Goal: Task Accomplishment & Management: Manage account settings

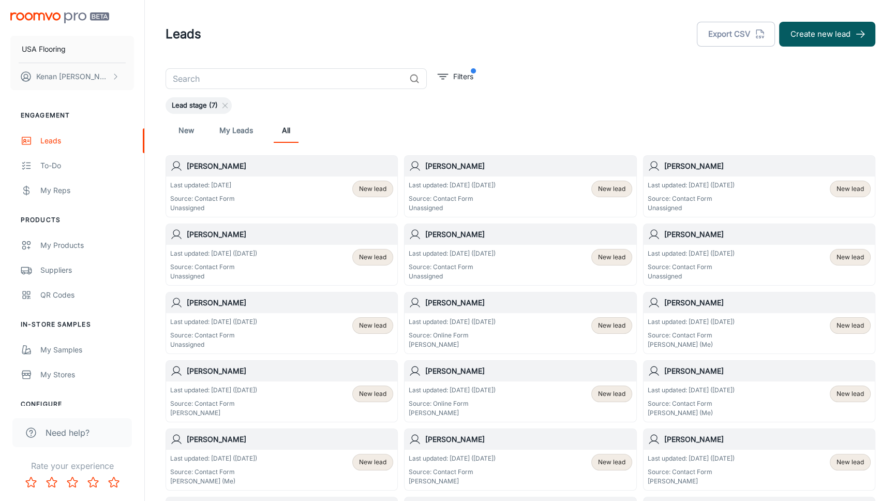
click at [666, 104] on div "Lead stage (7)" at bounding box center [521, 105] width 710 height 17
click at [731, 250] on p "Last updated: [DATE] ([DATE])" at bounding box center [691, 253] width 87 height 9
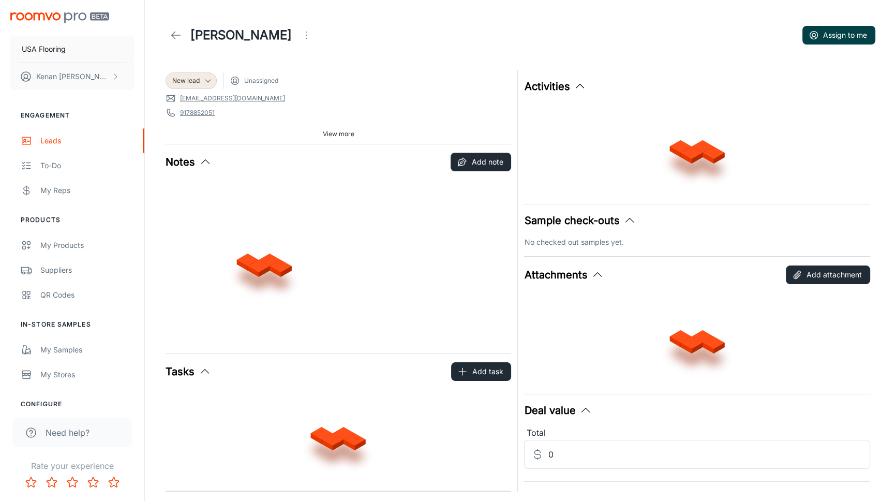
click at [827, 37] on button "Assign to me" at bounding box center [839, 35] width 73 height 19
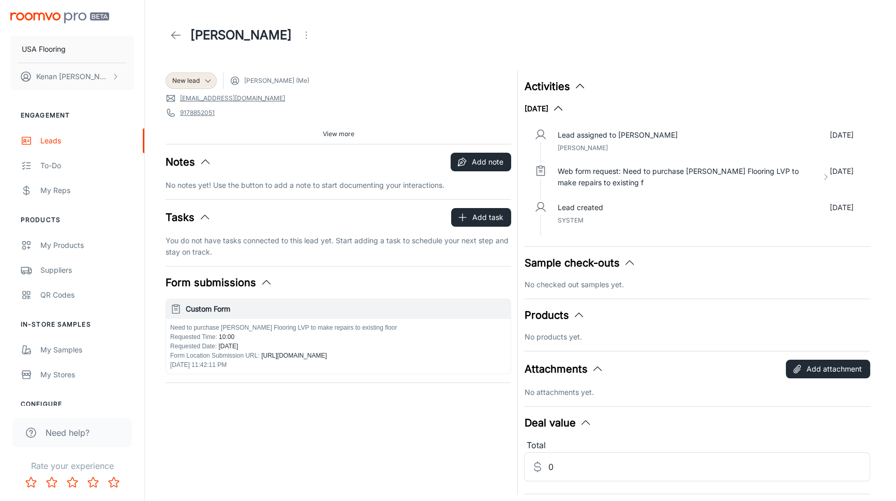
click at [176, 35] on line at bounding box center [176, 35] width 9 height 0
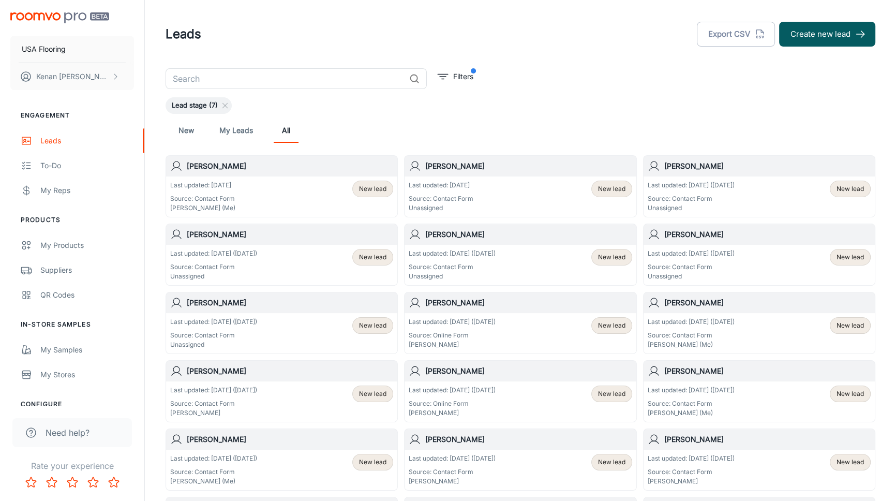
click at [620, 99] on div "Lead stage (7)" at bounding box center [521, 105] width 710 height 17
click at [452, 55] on header "Leads Export CSV Create new lead" at bounding box center [520, 34] width 735 height 68
click at [474, 58] on header "Leads Export CSV Create new lead" at bounding box center [520, 34] width 735 height 68
click at [759, 255] on div "Last updated: [DATE] ([DATE]) Source: Contact Form Unassigned New lead" at bounding box center [759, 265] width 223 height 32
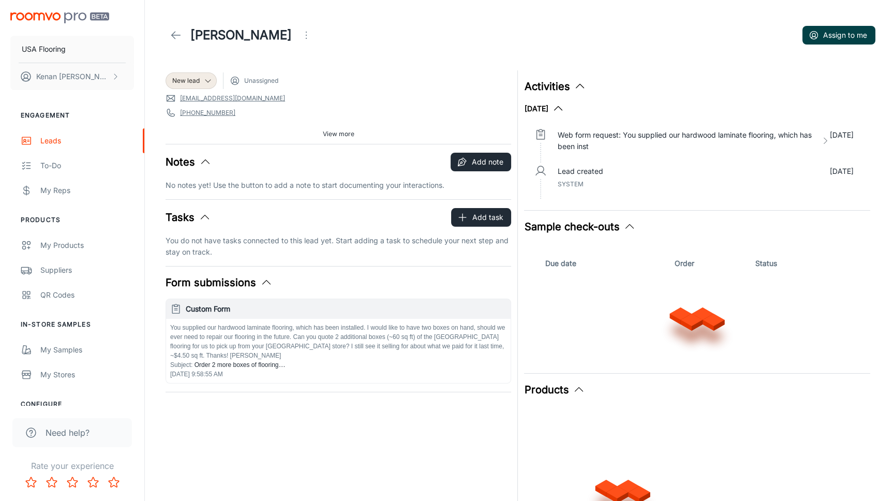
click at [831, 35] on button "Assign to me" at bounding box center [839, 35] width 73 height 19
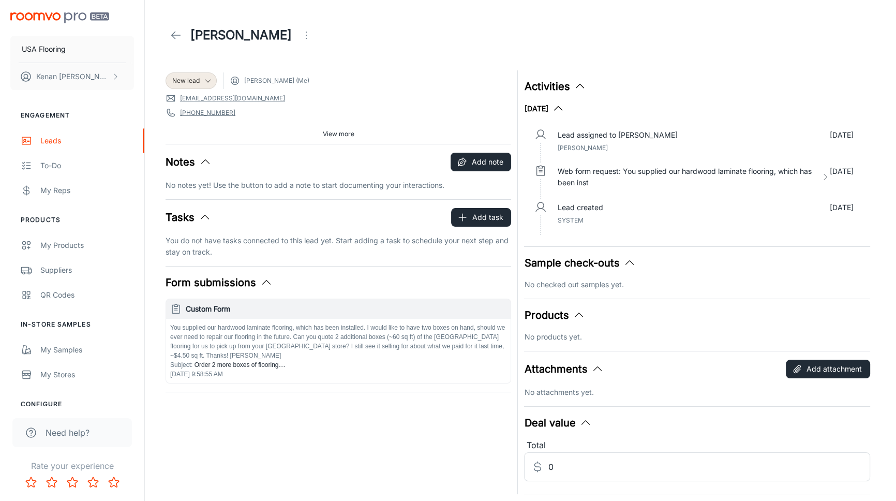
click at [811, 0] on header "[PERSON_NAME]" at bounding box center [520, 35] width 735 height 70
click at [176, 33] on icon at bounding box center [176, 35] width 12 height 12
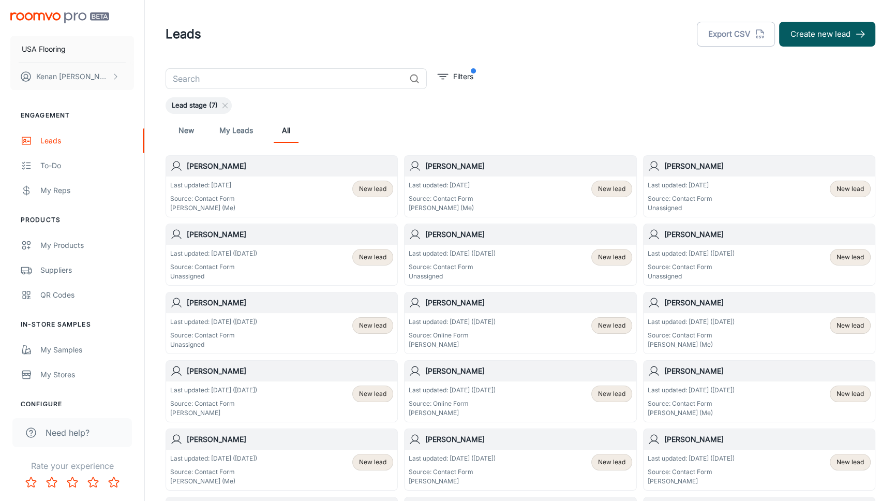
click at [564, 138] on div "New My Leads All" at bounding box center [521, 130] width 694 height 25
click at [639, 136] on div "New My Leads All" at bounding box center [521, 130] width 694 height 25
click at [752, 189] on div "Last updated: [DATE] Source: Contact Form Unassigned New lead" at bounding box center [759, 197] width 223 height 32
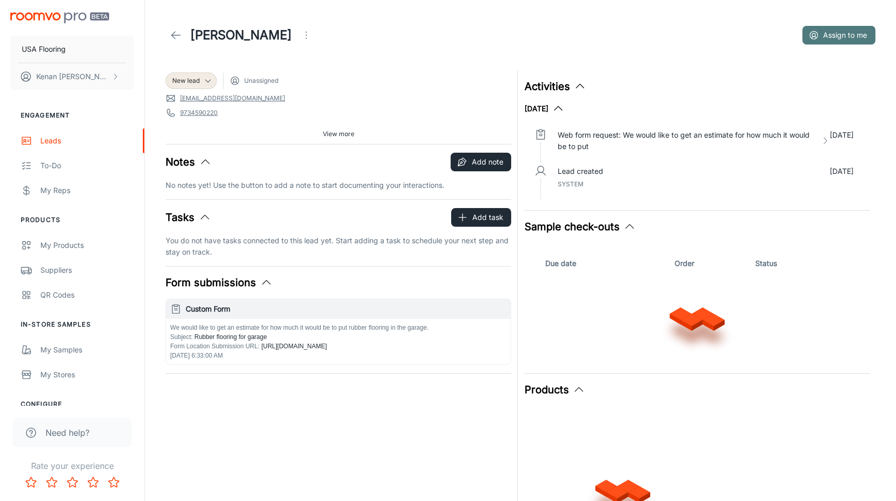
click at [837, 30] on button "Assign to me" at bounding box center [839, 35] width 73 height 19
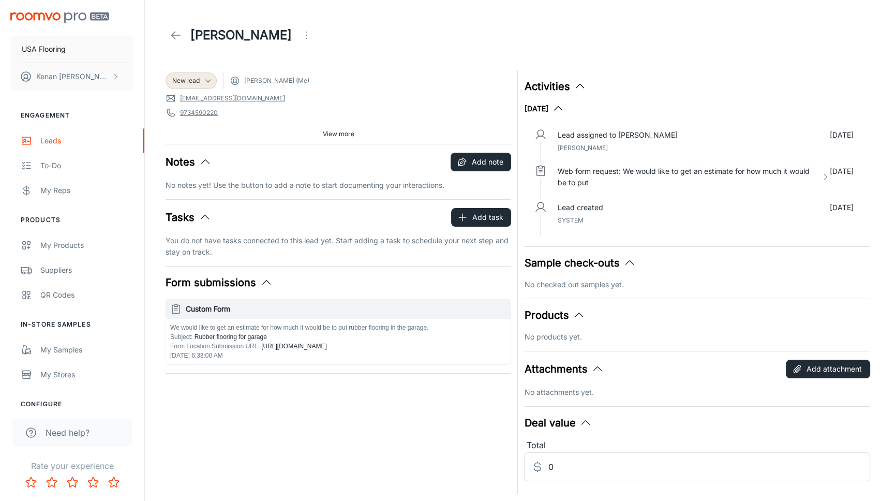
click at [174, 28] on link at bounding box center [176, 35] width 21 height 21
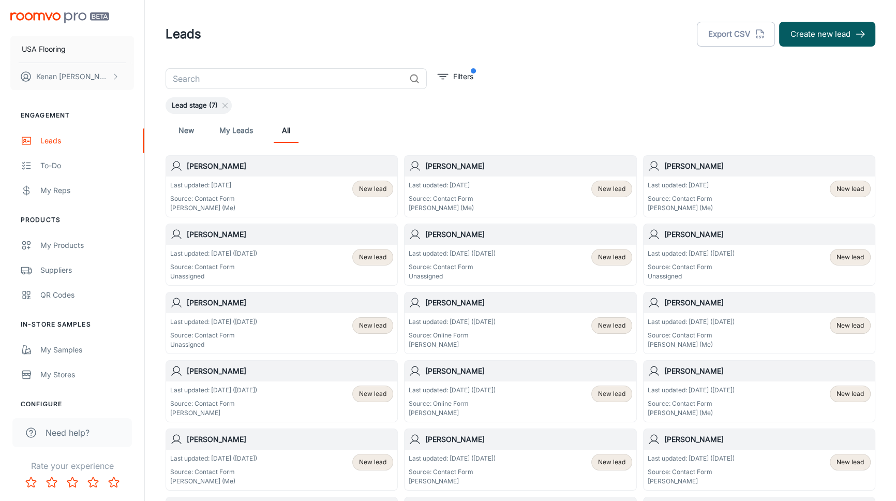
click at [266, 259] on div "Last updated: [DATE] ([DATE]) Source: Contact Form Unassigned New lead" at bounding box center [281, 265] width 223 height 32
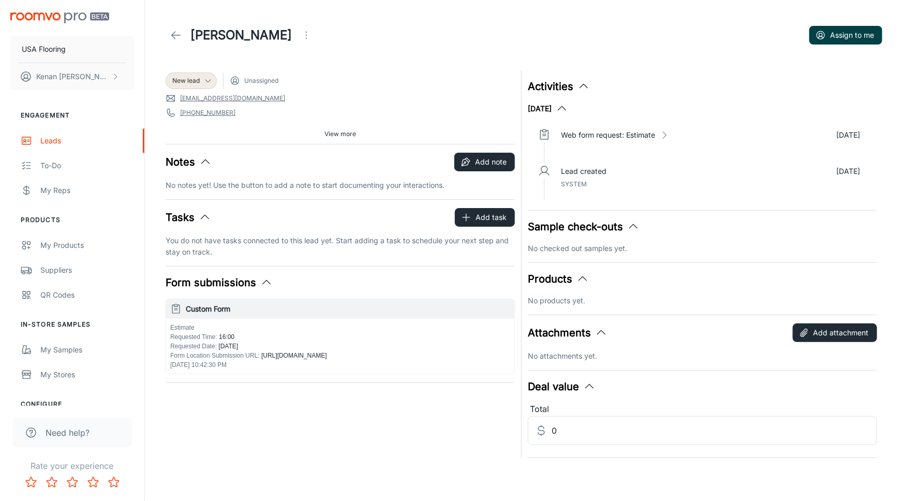
click at [834, 38] on button "Assign to me" at bounding box center [846, 35] width 73 height 19
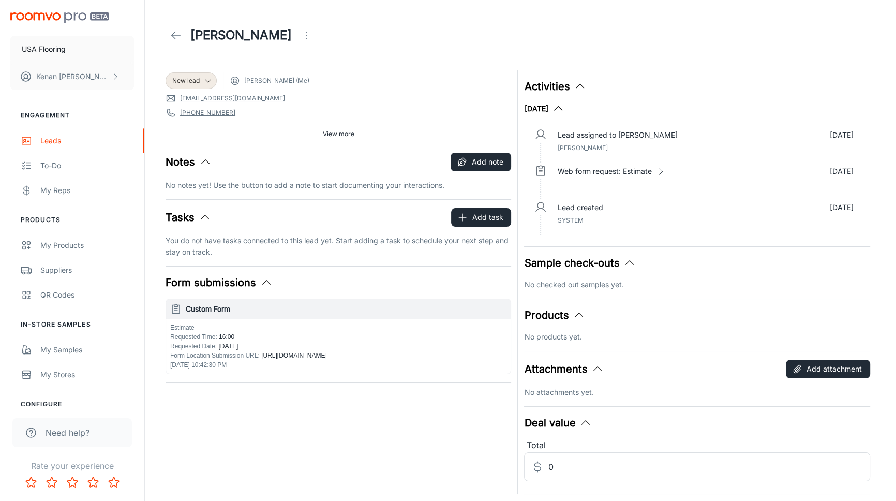
click at [173, 39] on icon at bounding box center [176, 35] width 12 height 12
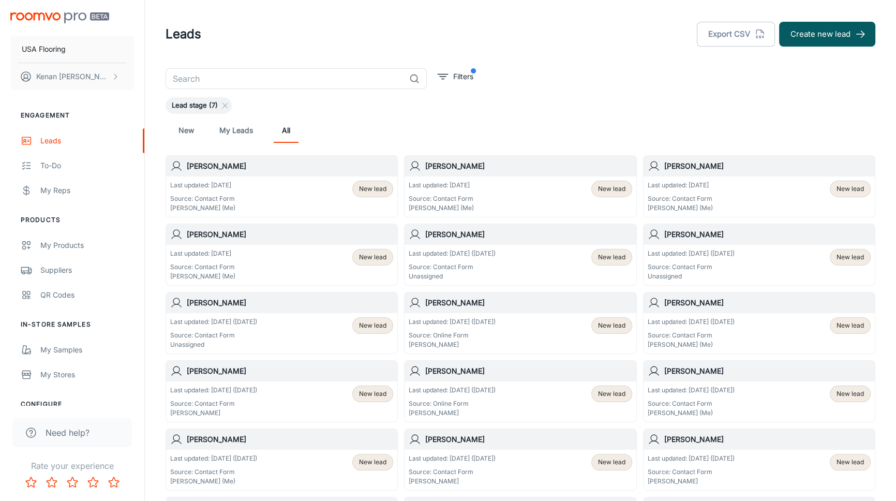
click at [524, 264] on div "Last updated: [DATE] ([DATE]) Source: Contact Form Unassigned New lead" at bounding box center [520, 265] width 223 height 32
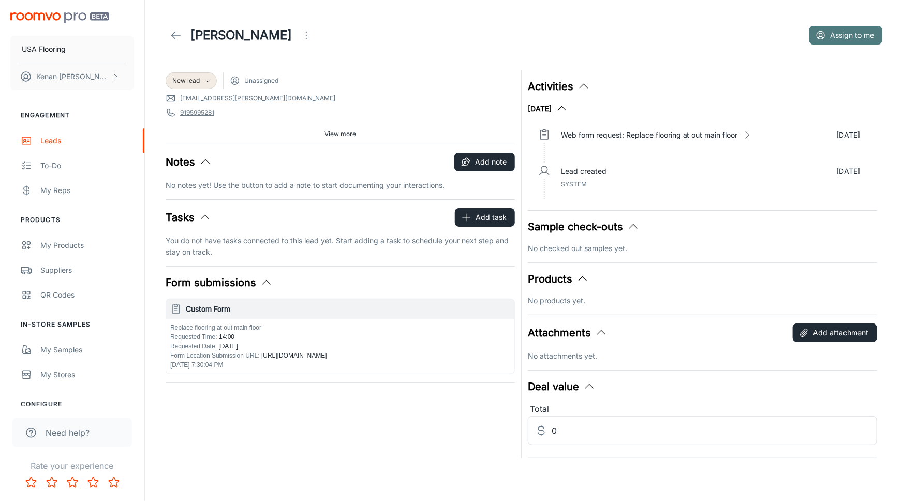
click at [841, 32] on button "Assign to me" at bounding box center [846, 35] width 73 height 19
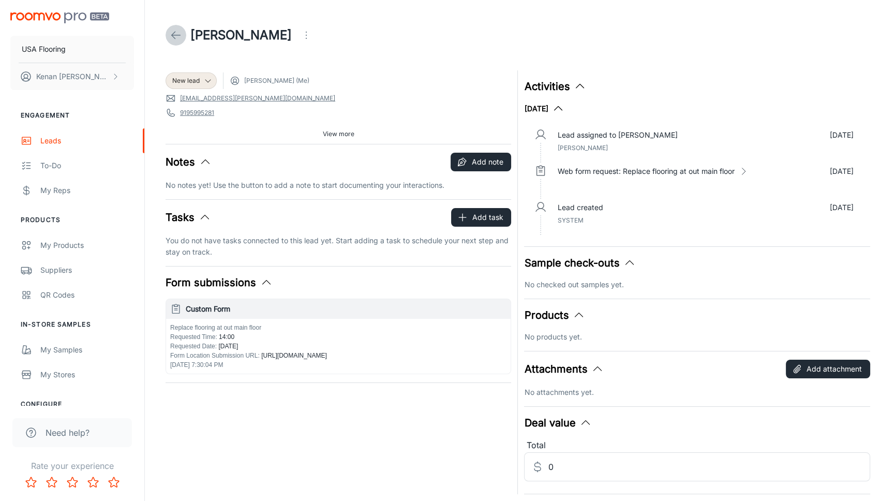
click at [171, 35] on icon at bounding box center [176, 35] width 12 height 12
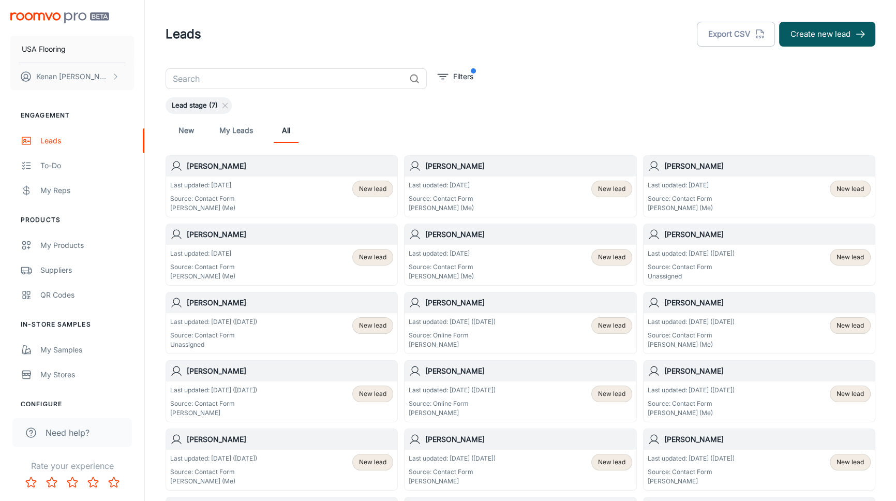
click at [241, 331] on p "Source: Contact Form" at bounding box center [213, 335] width 87 height 9
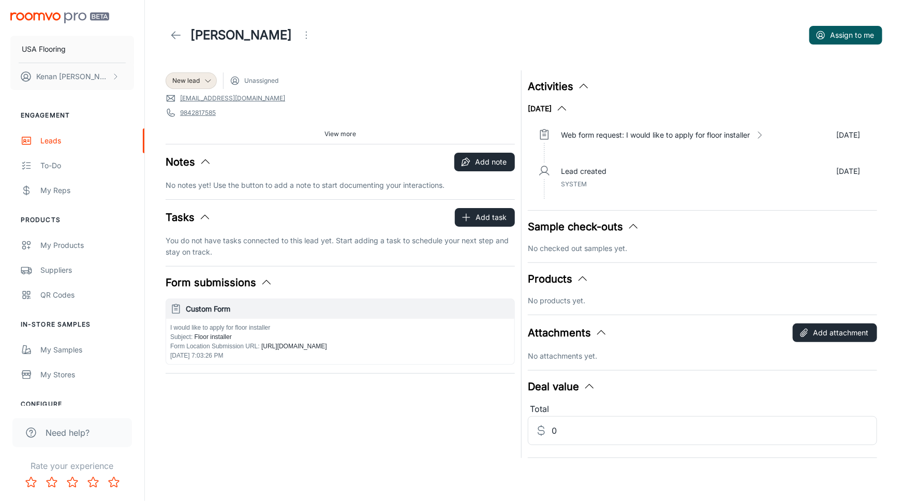
click at [289, 31] on div "[PERSON_NAME] Assign to me" at bounding box center [524, 35] width 717 height 29
click at [300, 35] on icon "Open menu" at bounding box center [306, 35] width 12 height 12
click at [329, 95] on span "Mark as spam" at bounding box center [341, 96] width 67 height 12
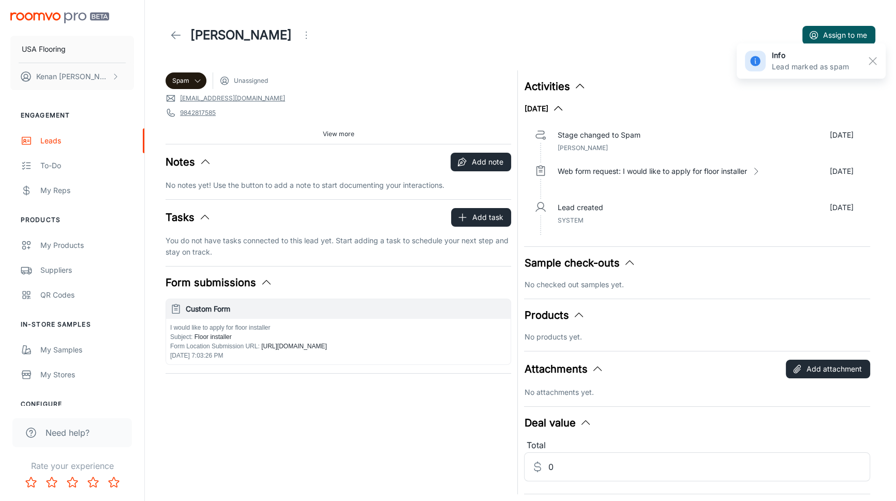
click at [174, 36] on icon at bounding box center [176, 35] width 12 height 12
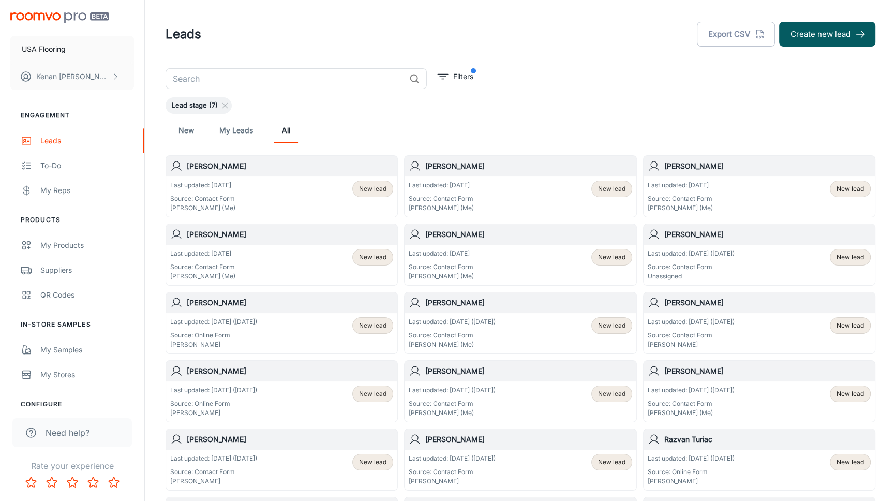
click at [800, 261] on div "Last updated: [DATE] ([DATE]) Source: Contact Form Unassigned New lead" at bounding box center [759, 265] width 223 height 32
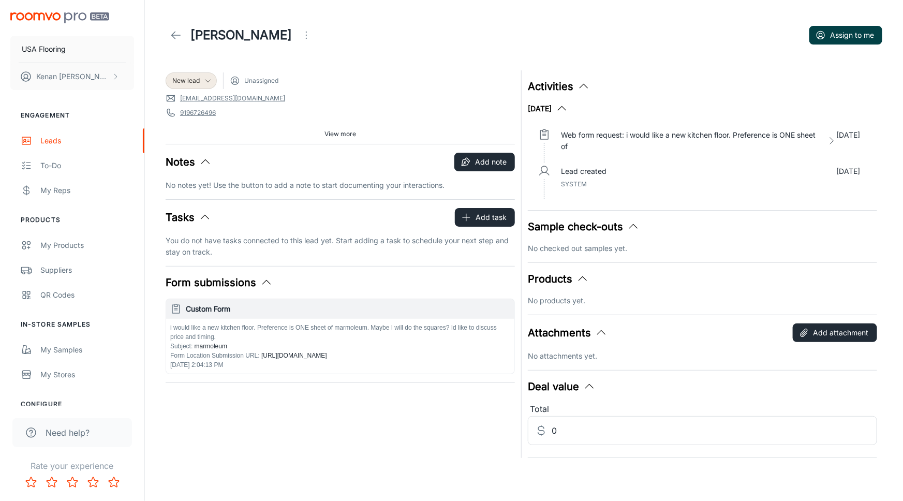
click at [825, 37] on icon "button" at bounding box center [821, 35] width 10 height 10
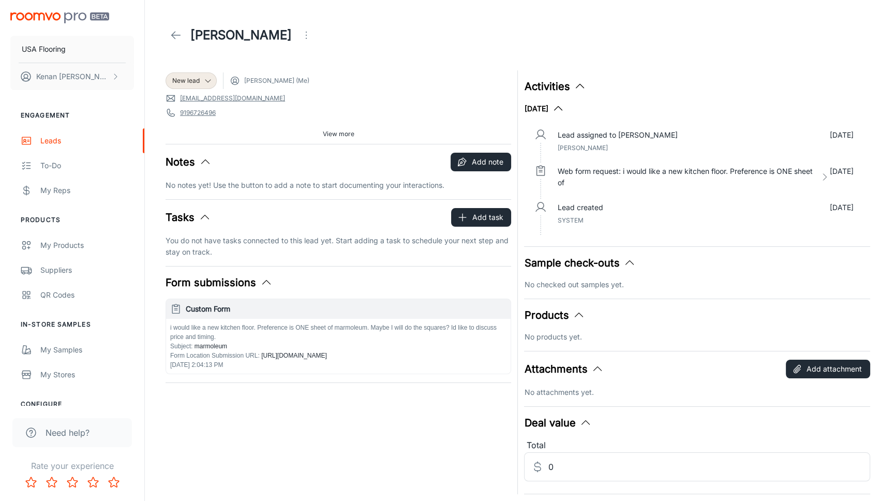
click at [630, 37] on div "[PERSON_NAME]" at bounding box center [521, 35] width 710 height 29
click at [610, 40] on div "[PERSON_NAME]" at bounding box center [521, 35] width 710 height 29
click at [596, 31] on div "[PERSON_NAME]" at bounding box center [521, 35] width 710 height 29
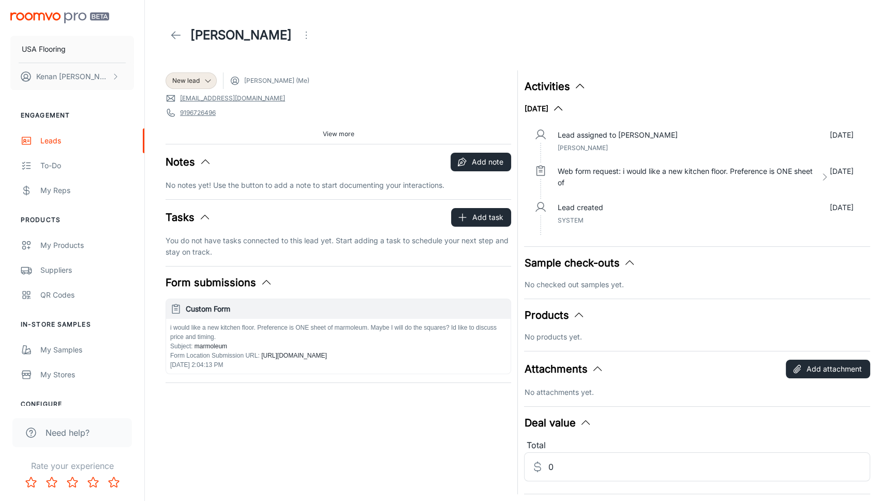
click at [596, 31] on div "[PERSON_NAME]" at bounding box center [521, 35] width 710 height 29
click at [352, 42] on div "[PERSON_NAME]" at bounding box center [521, 35] width 710 height 29
click at [311, 40] on div "[PERSON_NAME]" at bounding box center [521, 35] width 710 height 29
click at [174, 39] on icon at bounding box center [176, 35] width 12 height 12
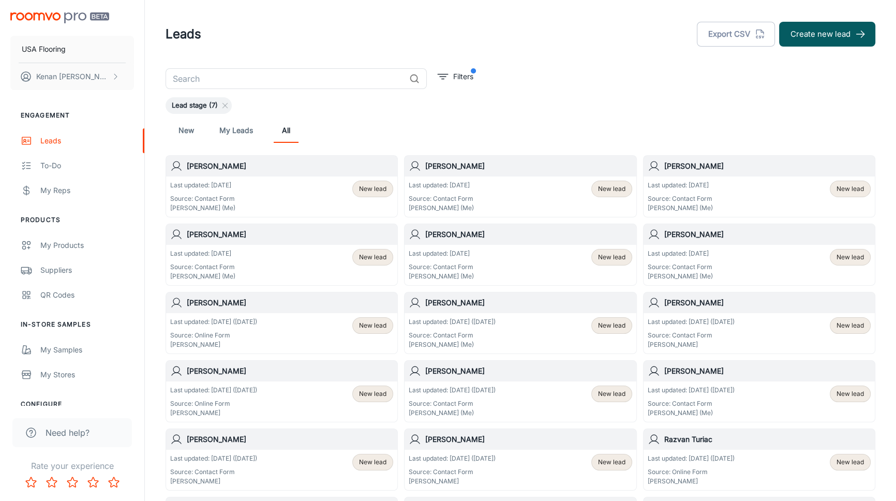
click at [377, 108] on div "Lead stage (7)" at bounding box center [521, 105] width 710 height 17
